Goal: Task Accomplishment & Management: Use online tool/utility

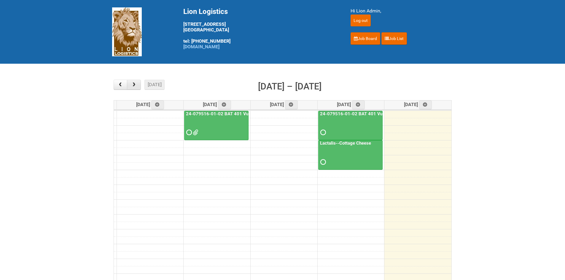
click at [137, 86] on span "button" at bounding box center [134, 84] width 6 height 5
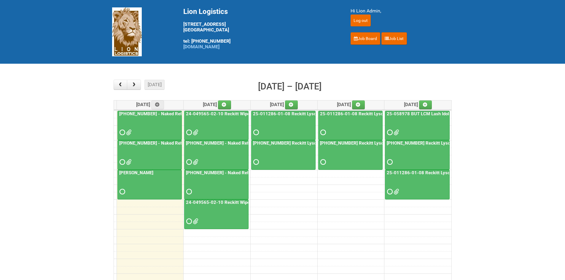
click at [190, 132] on span at bounding box center [188, 133] width 4 height 4
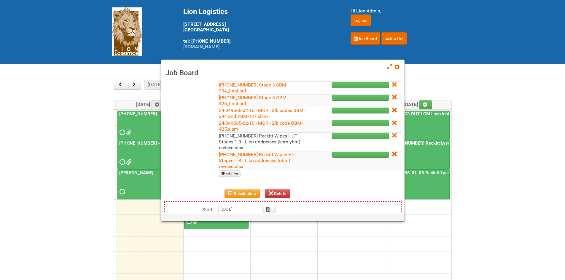
scroll to position [119, 0]
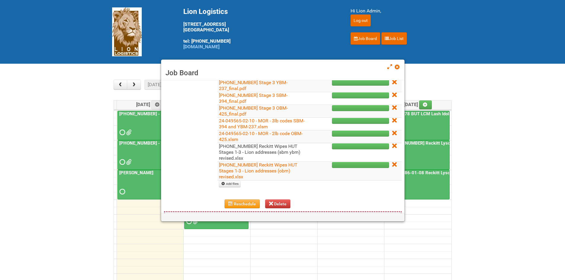
click at [269, 148] on link "24-049565-02 Reckitt Wipes HUT Stages 1-3 - Lion addresses (sbm ybm) revised.xl…" at bounding box center [260, 153] width 82 height 18
click at [397, 65] on span at bounding box center [397, 67] width 4 height 4
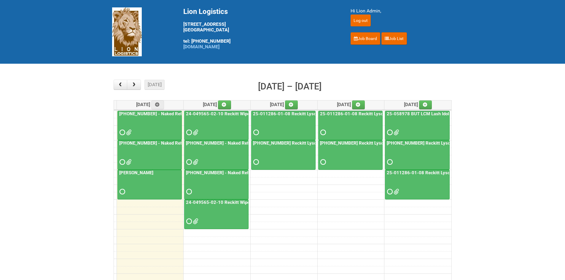
click at [228, 115] on link "24-049565-02-10 Reckitt Wipes HUT Stages 1-3" at bounding box center [236, 113] width 102 height 5
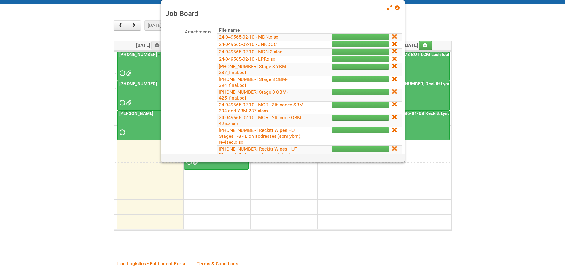
scroll to position [89, 0]
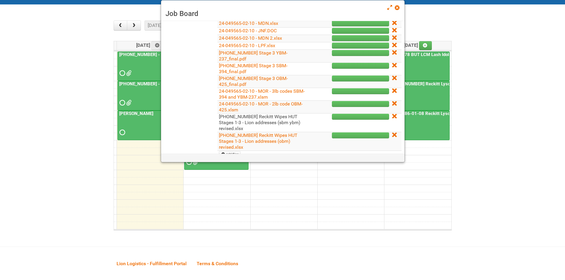
click at [294, 123] on link "24-049565-02 Reckitt Wipes HUT Stages 1-3 - Lion addresses (sbm ybm) revised.xl…" at bounding box center [260, 123] width 82 height 18
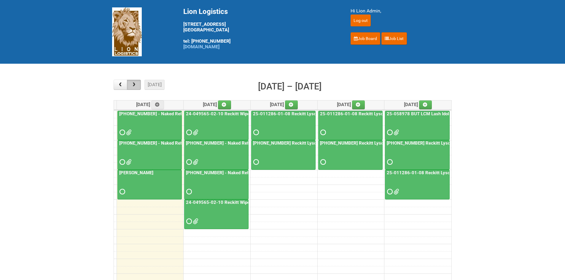
click at [133, 85] on span "button" at bounding box center [134, 84] width 6 height 5
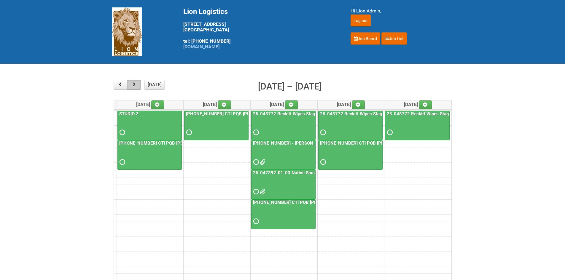
click at [133, 85] on span "button" at bounding box center [134, 84] width 6 height 5
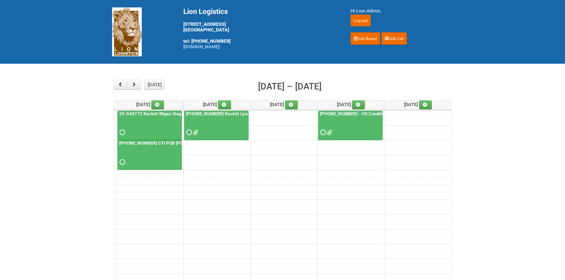
click at [197, 132] on span at bounding box center [195, 133] width 4 height 4
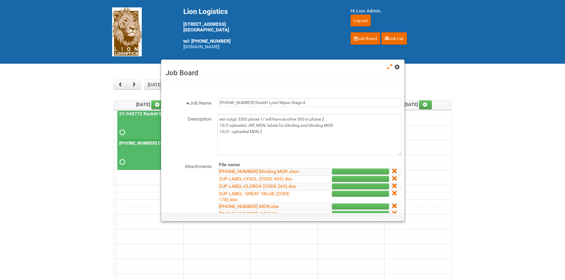
click at [395, 67] on span at bounding box center [397, 67] width 4 height 4
